Goal: Navigation & Orientation: Find specific page/section

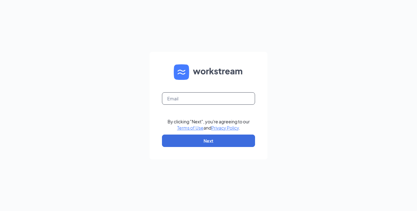
click at [200, 98] on input "text" at bounding box center [208, 98] width 93 height 12
type input "manager46@tapplastics.com"
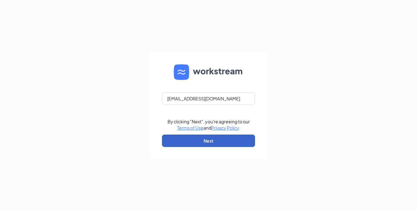
click at [198, 143] on button "Next" at bounding box center [208, 140] width 93 height 12
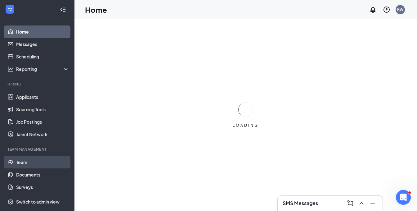
click at [28, 161] on link "Team" at bounding box center [42, 162] width 53 height 12
